Goal: Information Seeking & Learning: Learn about a topic

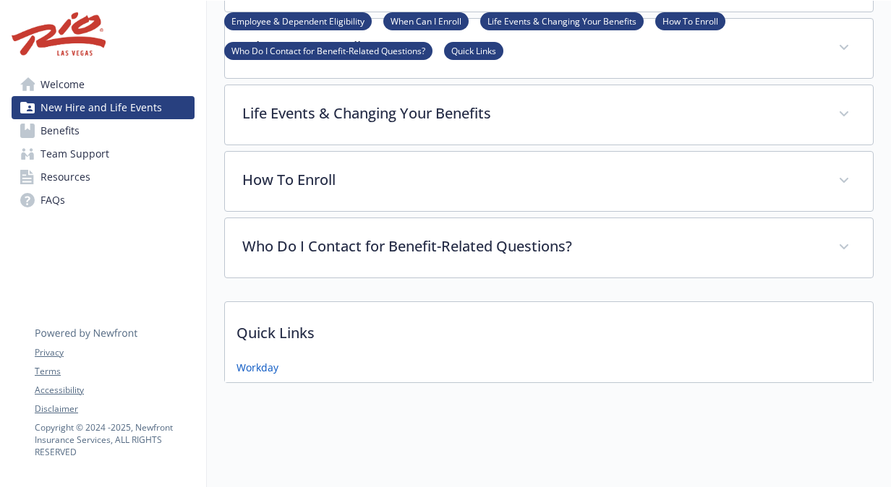
scroll to position [0, 11]
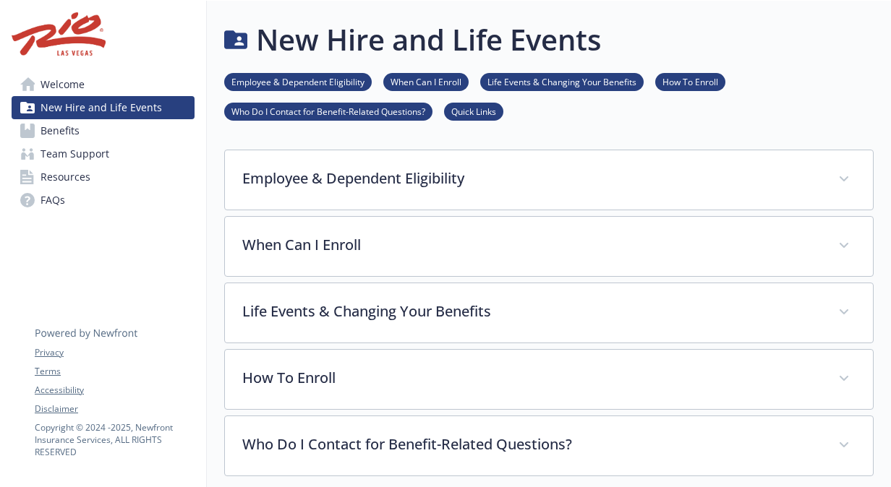
click at [51, 129] on span "Benefits" at bounding box center [59, 130] width 39 height 23
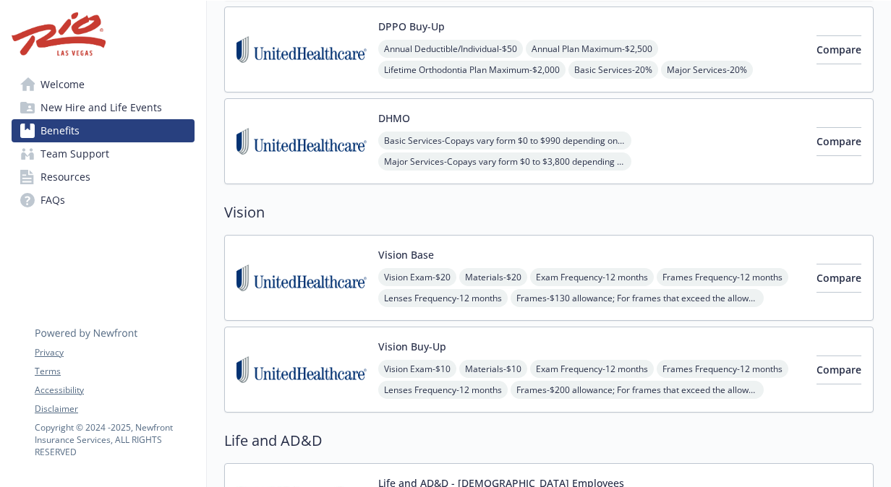
scroll to position [0, 11]
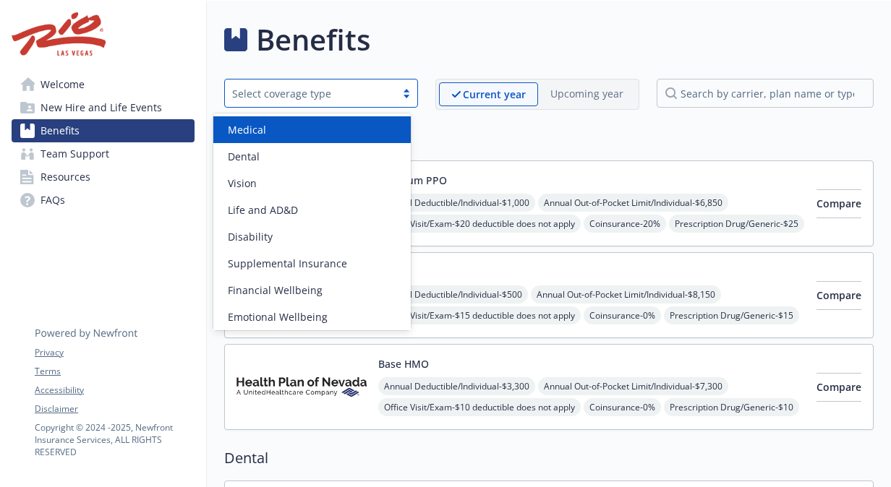
click at [295, 90] on div "Select coverage type" at bounding box center [310, 93] width 156 height 15
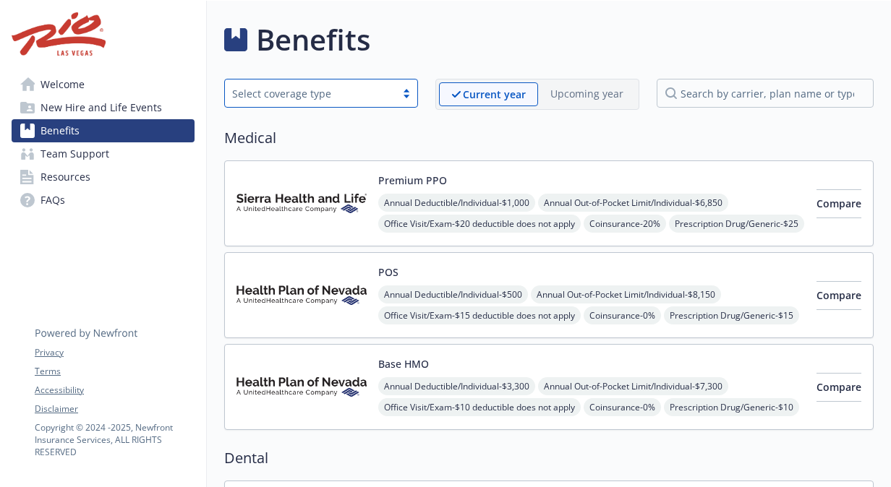
click at [295, 90] on div "Select coverage type" at bounding box center [310, 93] width 156 height 15
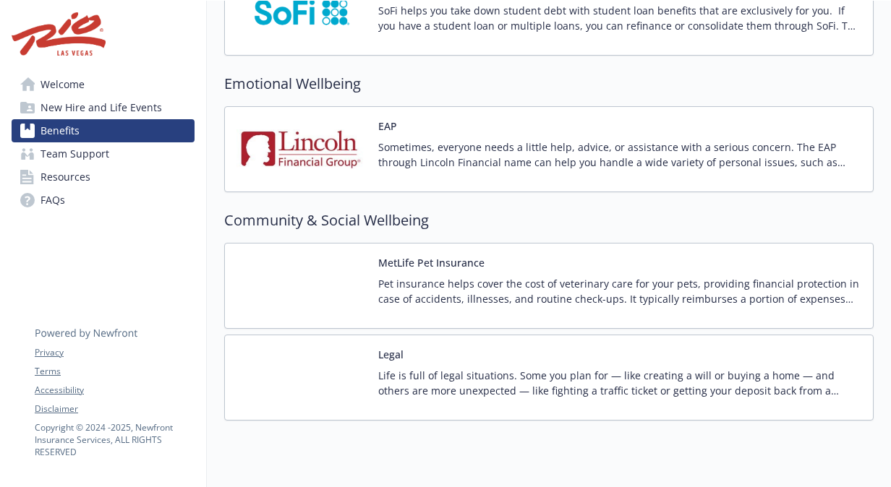
scroll to position [2424, 0]
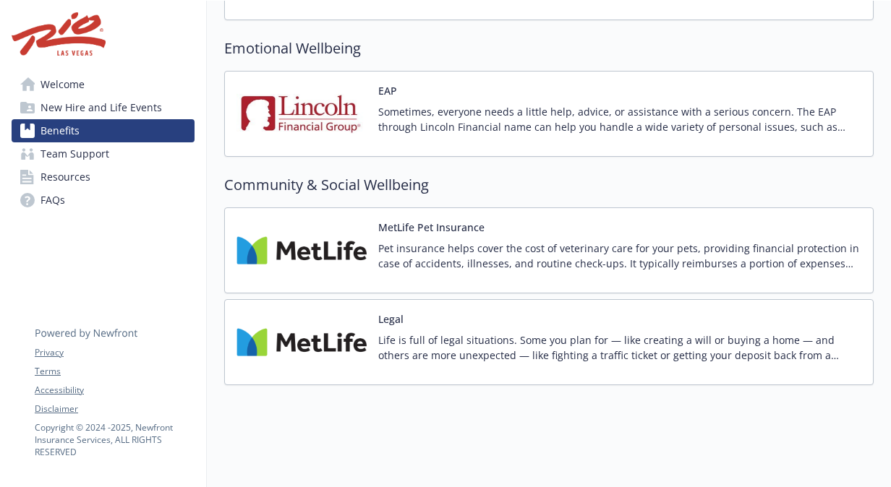
click at [68, 114] on span "New Hire and Life Events" at bounding box center [100, 107] width 121 height 23
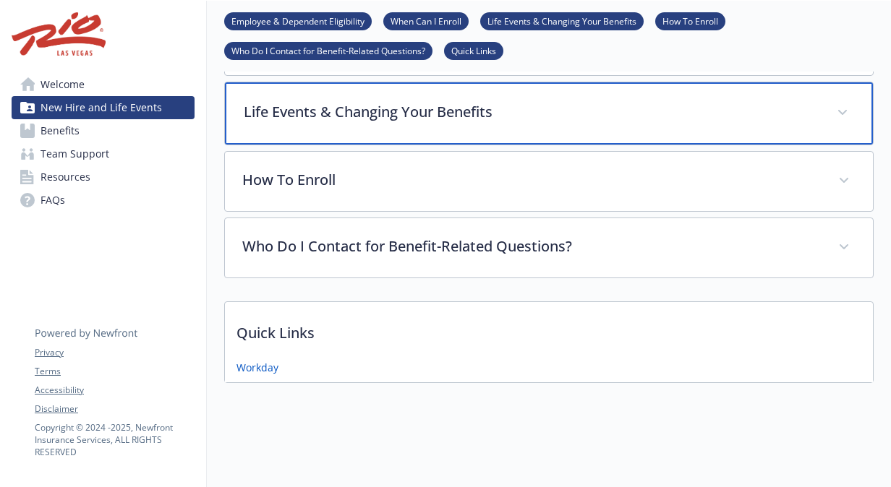
scroll to position [209, 0]
click at [629, 101] on p "Life Events & Changing Your Benefits" at bounding box center [532, 112] width 576 height 22
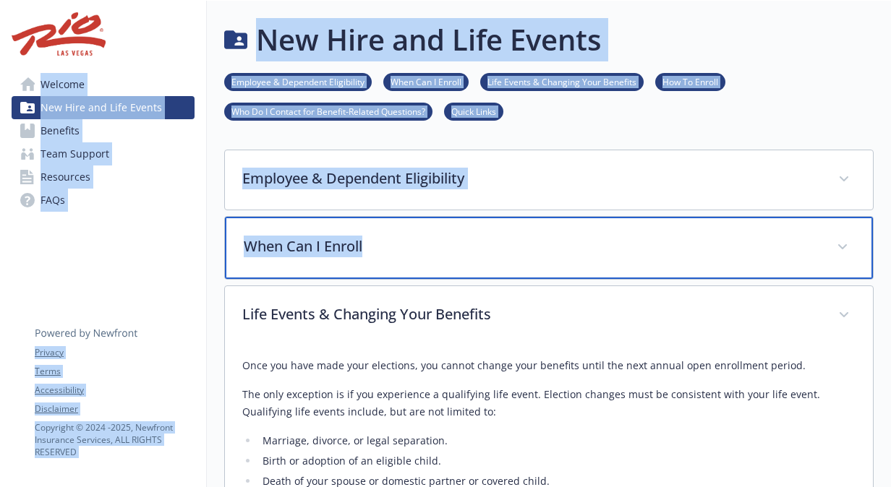
scroll to position [0, 0]
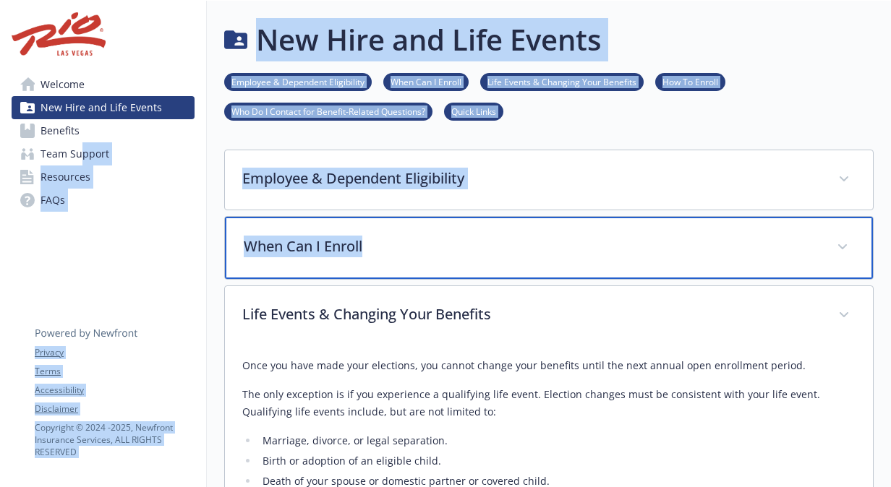
drag, startPoint x: 420, startPoint y: 250, endPoint x: 82, endPoint y: 148, distance: 353.0
click at [82, 148] on div "Skip to main content Welcome New Hire and Life Events Benefits Team Support Res…" at bounding box center [445, 486] width 891 height 971
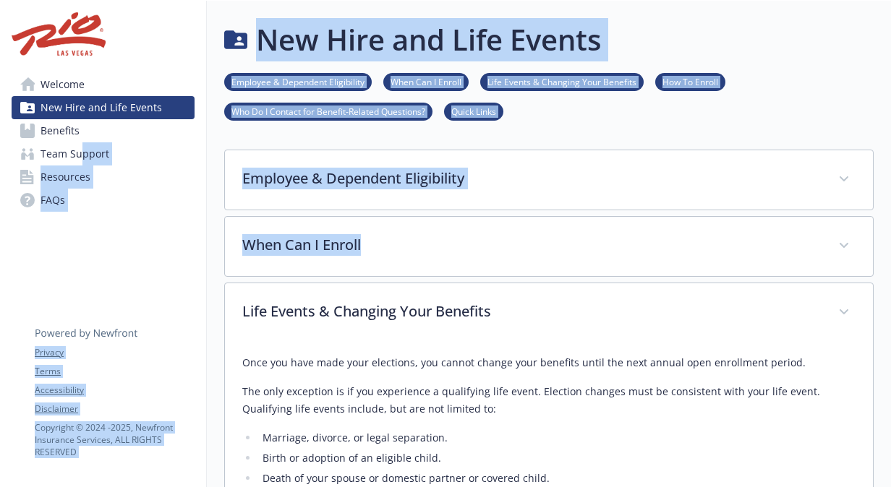
click at [82, 148] on span "Team Support" at bounding box center [74, 153] width 69 height 23
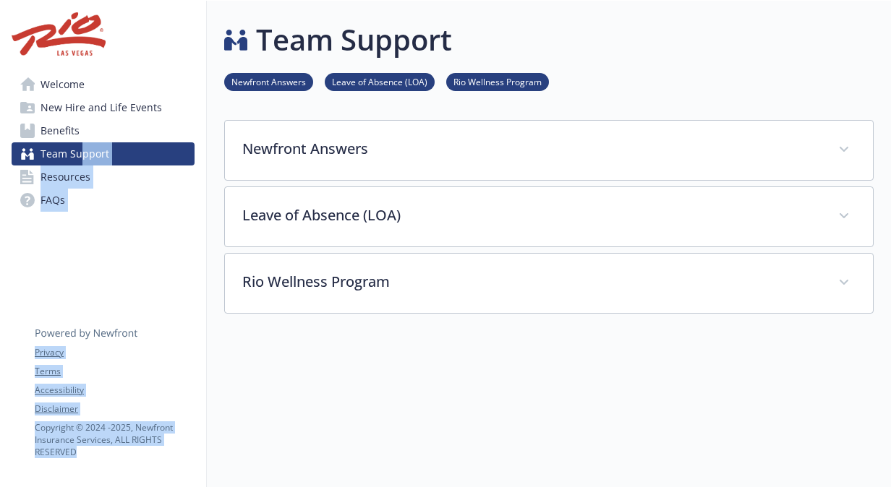
click at [77, 85] on span "Welcome" at bounding box center [62, 84] width 44 height 23
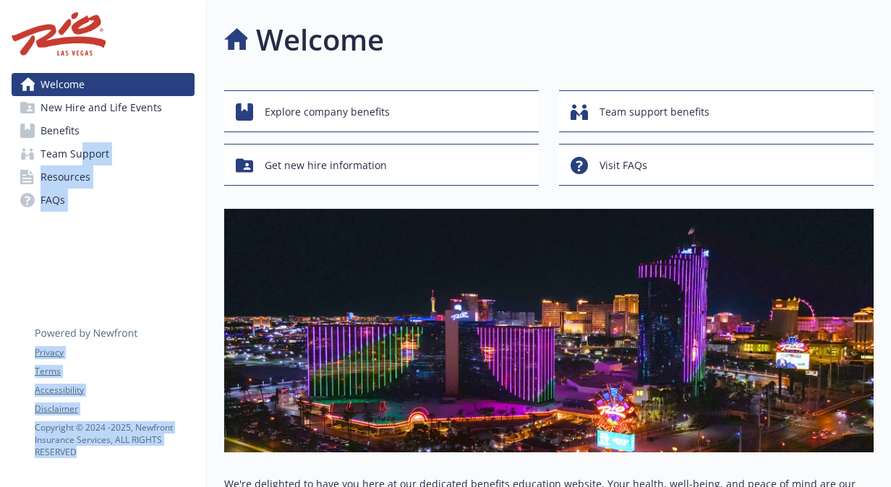
click at [64, 139] on span "Benefits" at bounding box center [59, 130] width 39 height 23
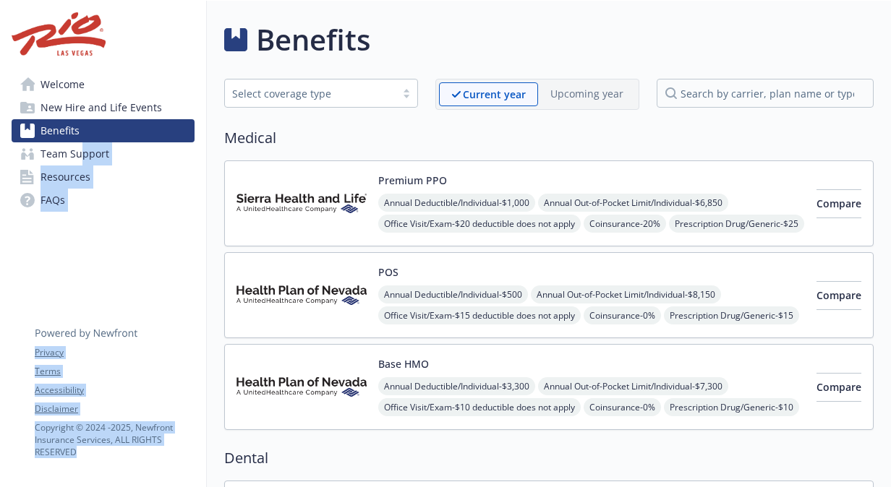
click at [64, 97] on span "New Hire and Life Events" at bounding box center [100, 107] width 121 height 23
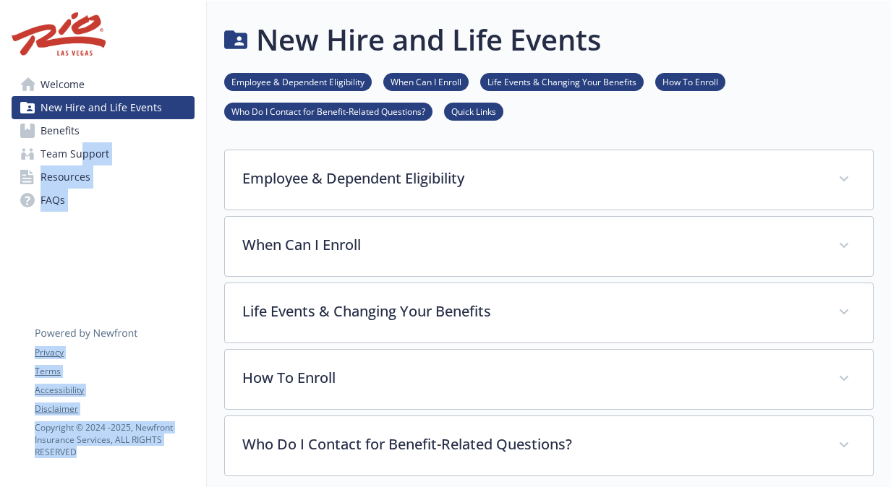
click at [106, 95] on link "Welcome" at bounding box center [103, 84] width 183 height 23
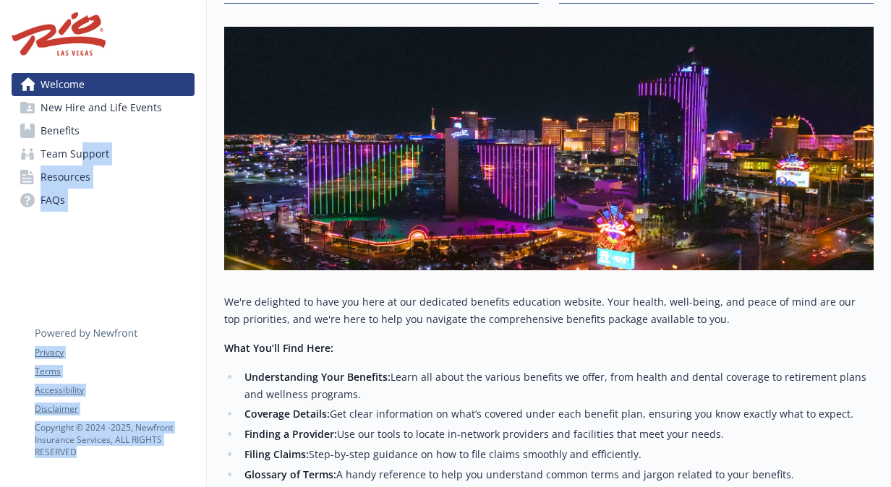
scroll to position [470, 0]
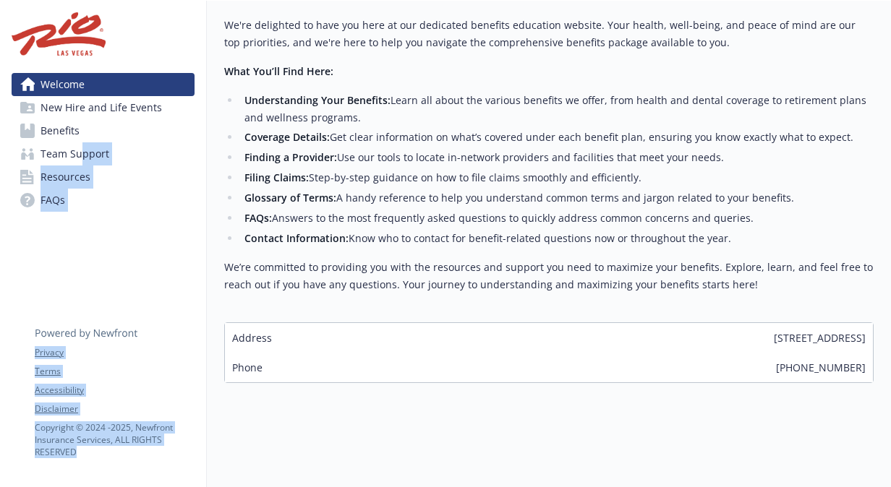
click at [415, 323] on div "Address [STREET_ADDRESS]" at bounding box center [549, 338] width 648 height 30
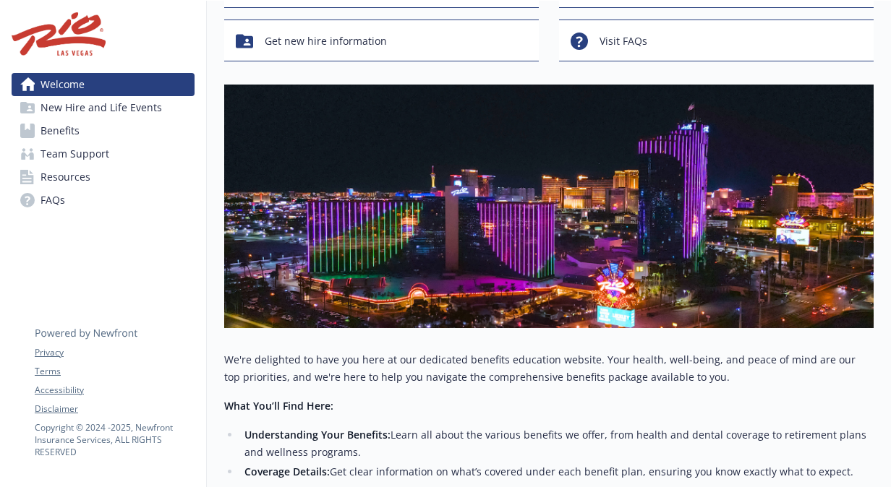
scroll to position [0, 0]
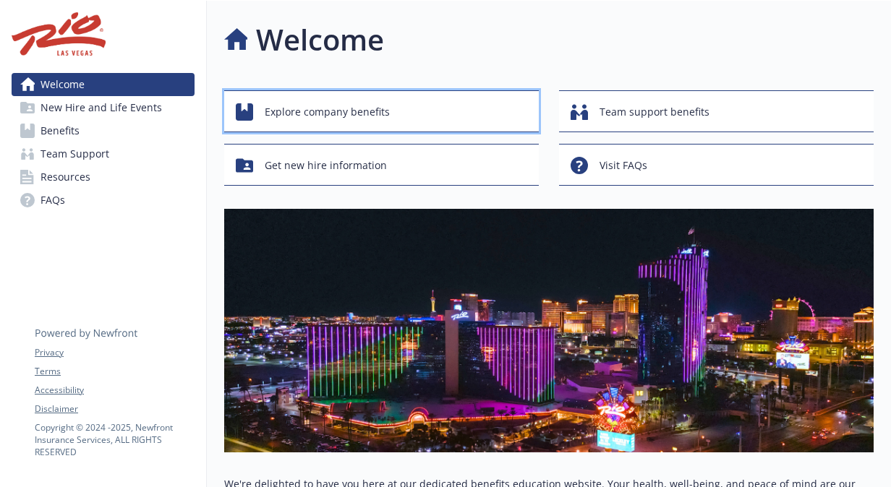
click at [445, 95] on button "Explore company benefits" at bounding box center [381, 111] width 315 height 42
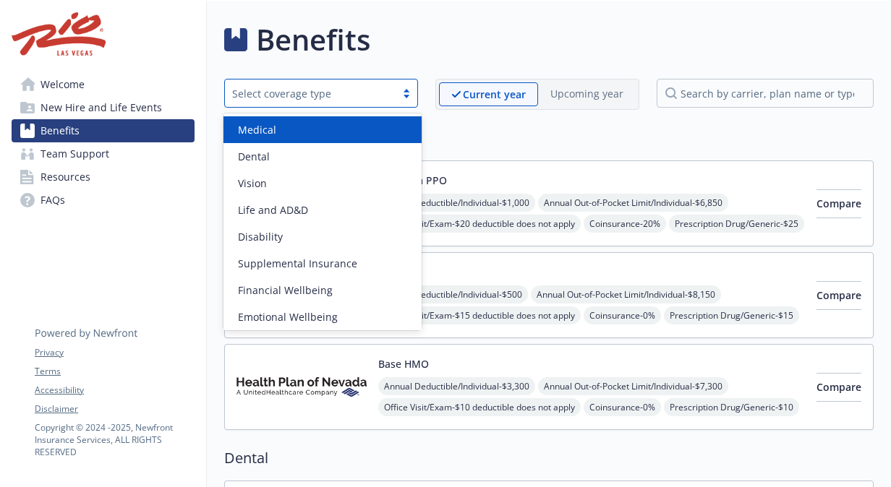
click at [401, 88] on div at bounding box center [407, 94] width 22 height 12
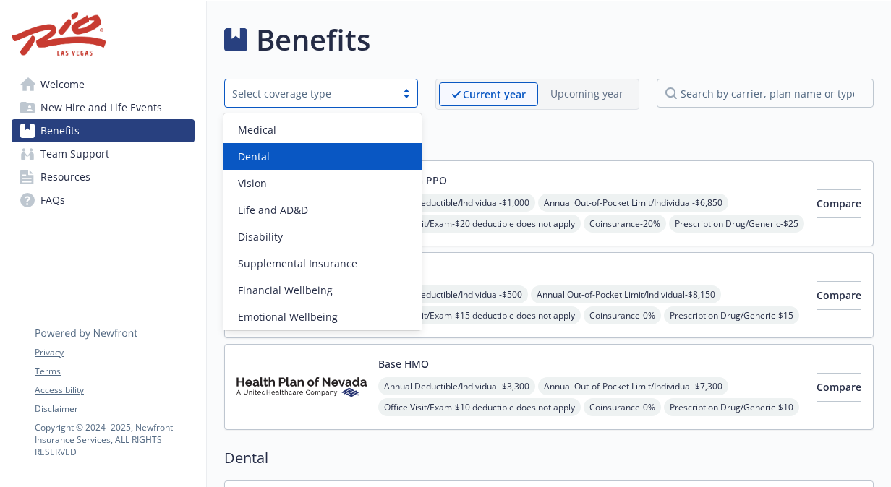
click at [282, 161] on div "Dental" at bounding box center [322, 156] width 181 height 15
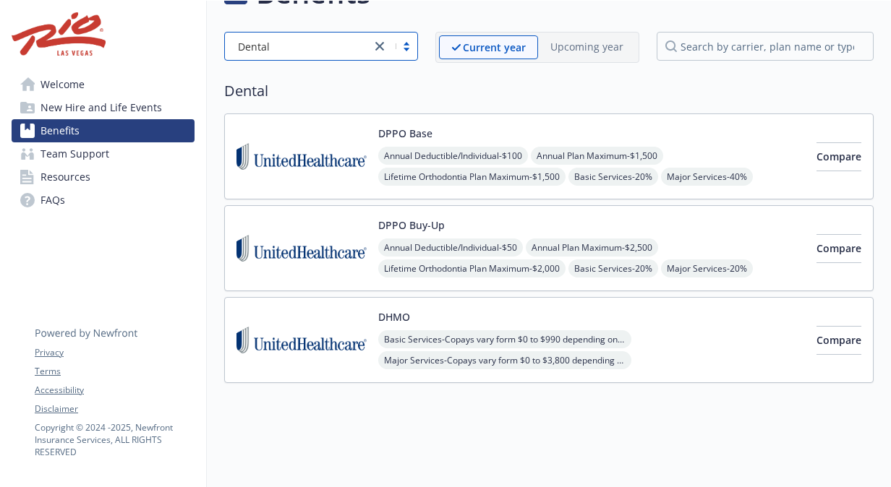
scroll to position [55, 0]
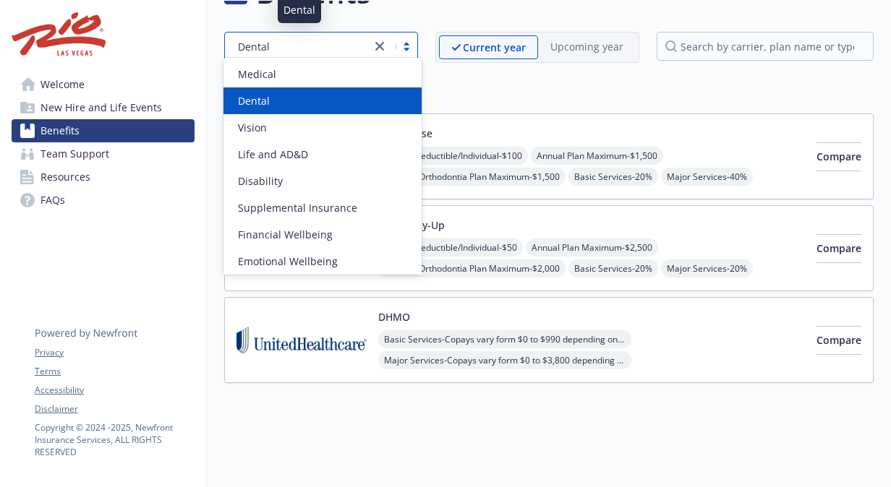
click at [331, 43] on div "Dental" at bounding box center [298, 46] width 132 height 15
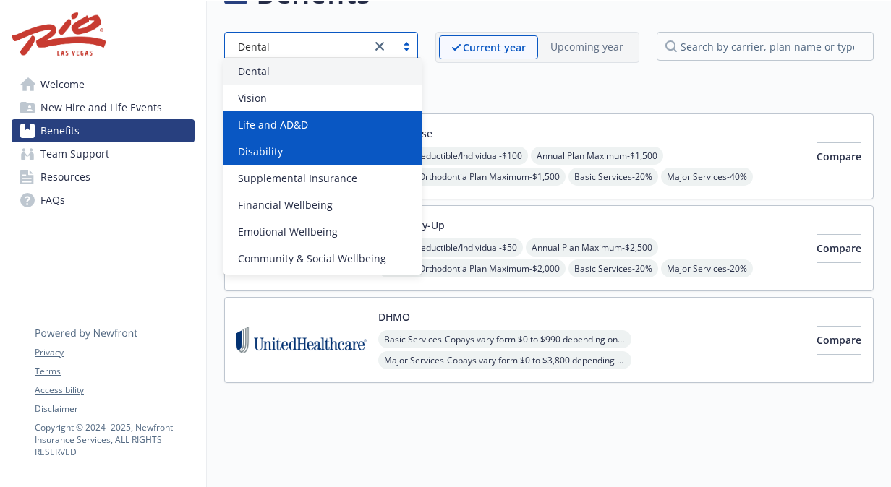
scroll to position [30, 0]
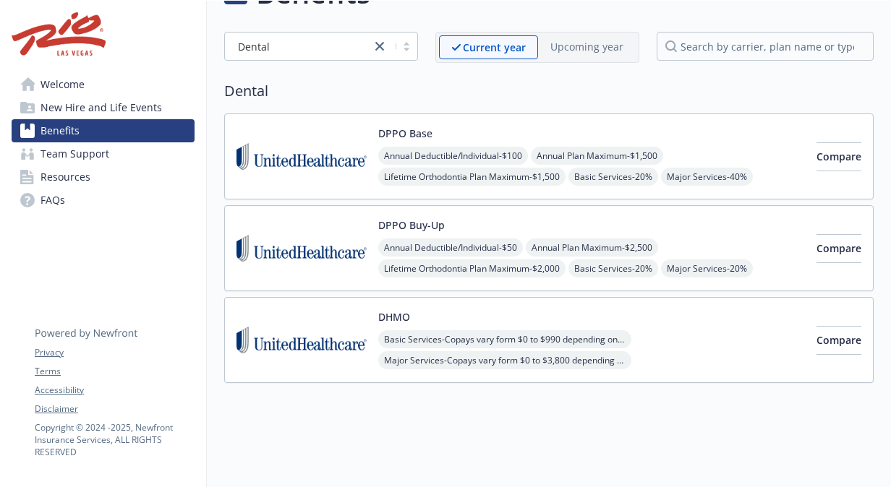
click at [67, 100] on span "New Hire and Life Events" at bounding box center [100, 107] width 121 height 23
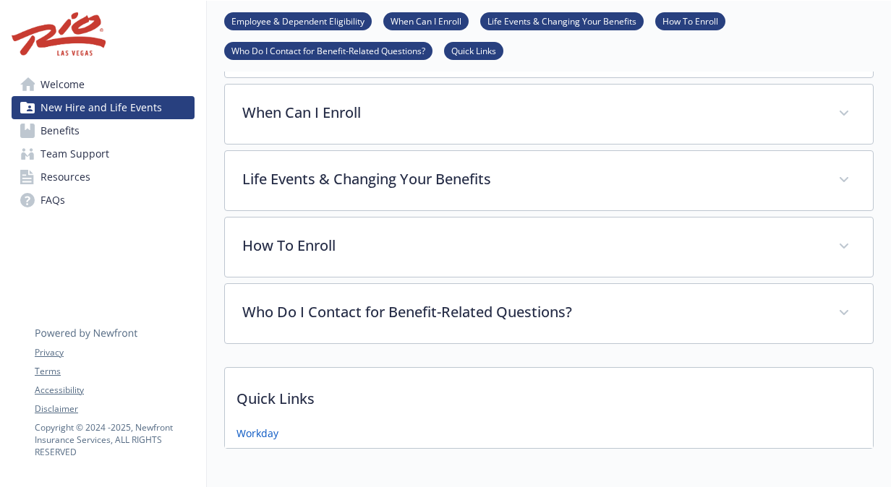
scroll to position [133, 0]
click at [59, 81] on span "Welcome" at bounding box center [62, 84] width 44 height 23
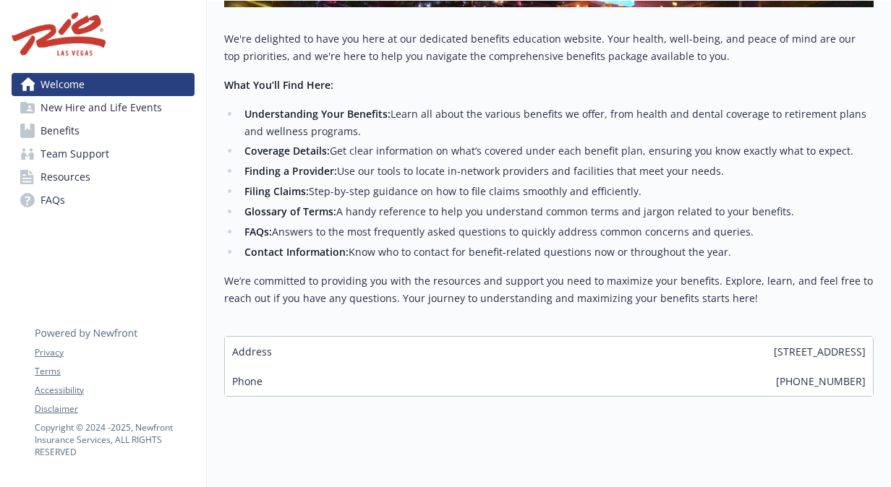
scroll to position [470, 0]
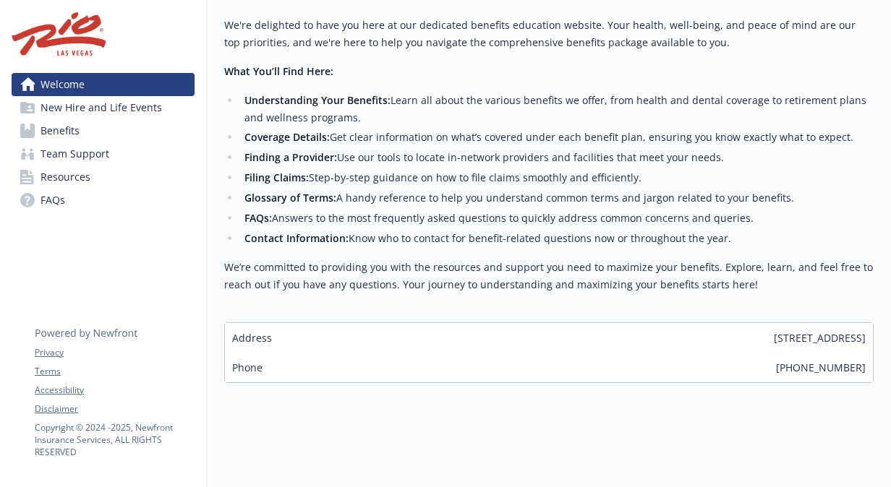
click at [73, 119] on span "Benefits" at bounding box center [59, 130] width 39 height 23
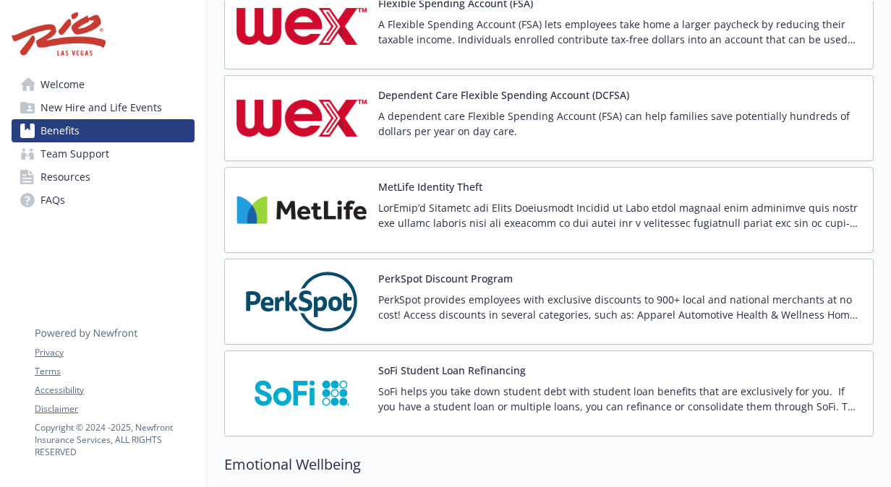
scroll to position [2424, 0]
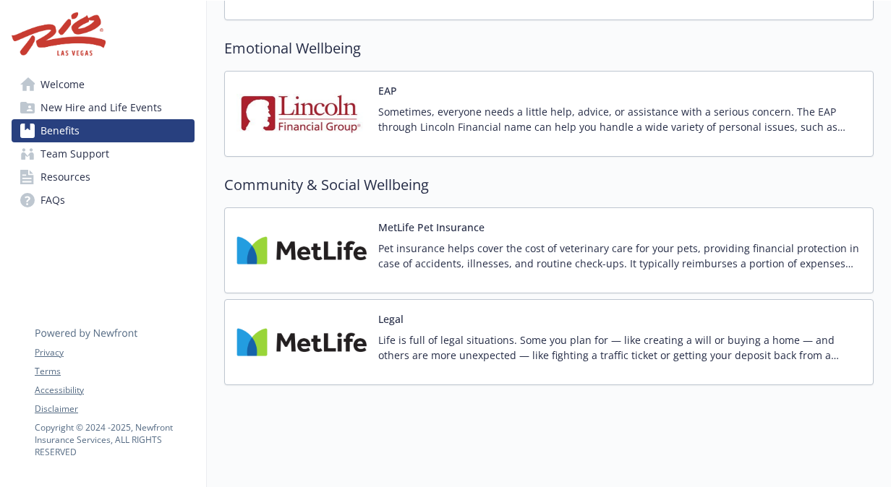
click at [108, 146] on link "Team Support" at bounding box center [103, 153] width 183 height 23
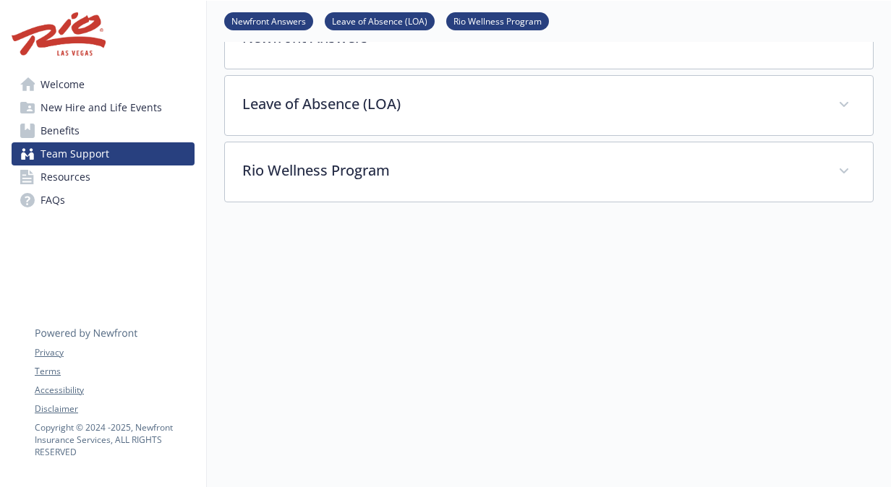
click at [83, 85] on span "Welcome" at bounding box center [62, 84] width 44 height 23
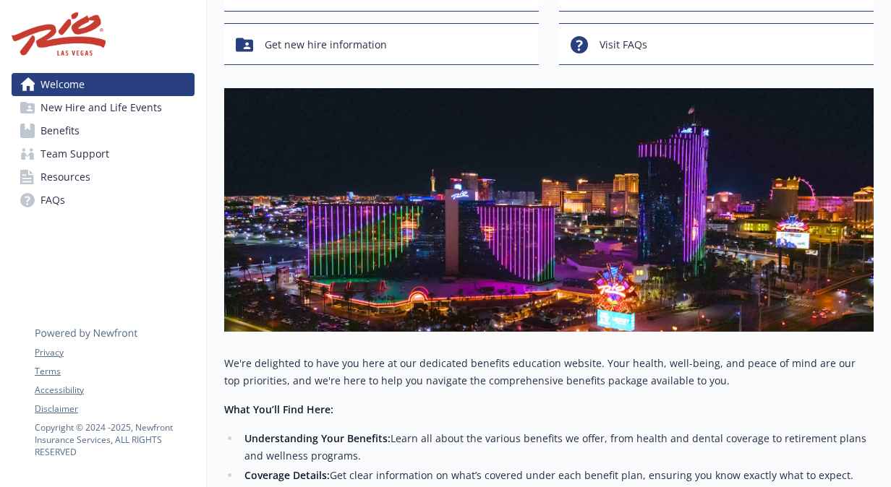
click at [83, 85] on span "Welcome" at bounding box center [62, 84] width 44 height 23
click at [72, 171] on span "Resources" at bounding box center [65, 177] width 50 height 23
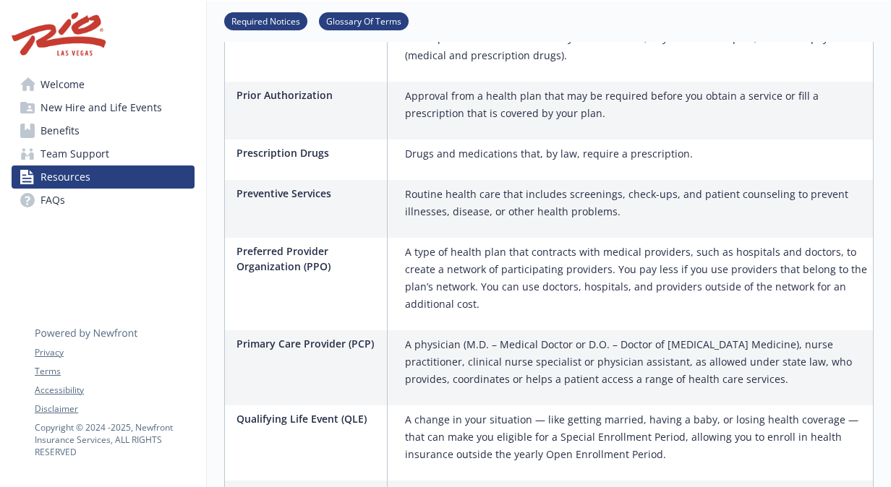
scroll to position [2016, 0]
